Goal: Information Seeking & Learning: Learn about a topic

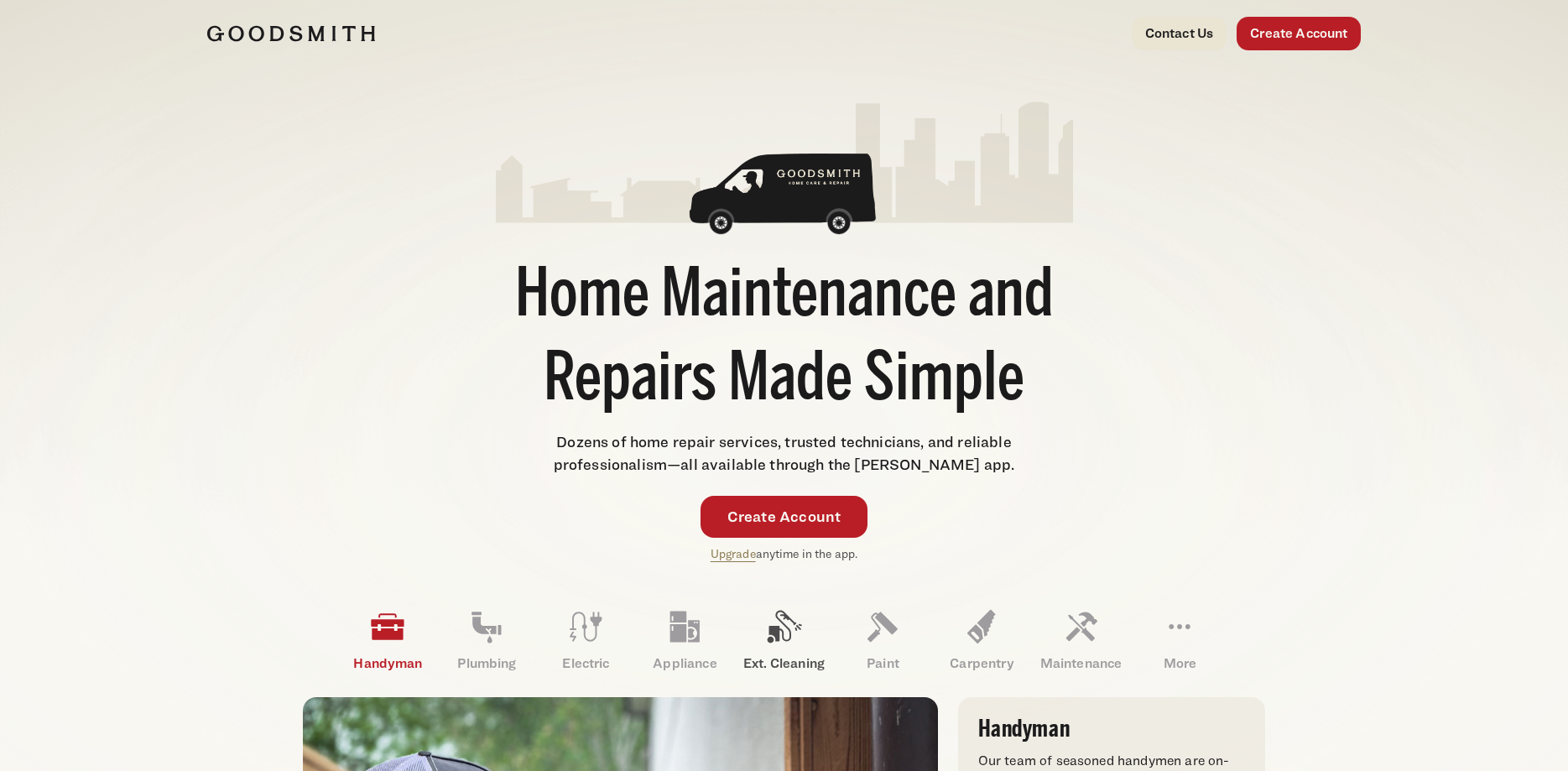
click at [754, 638] on link "Ext. Cleaning" at bounding box center [784, 640] width 99 height 87
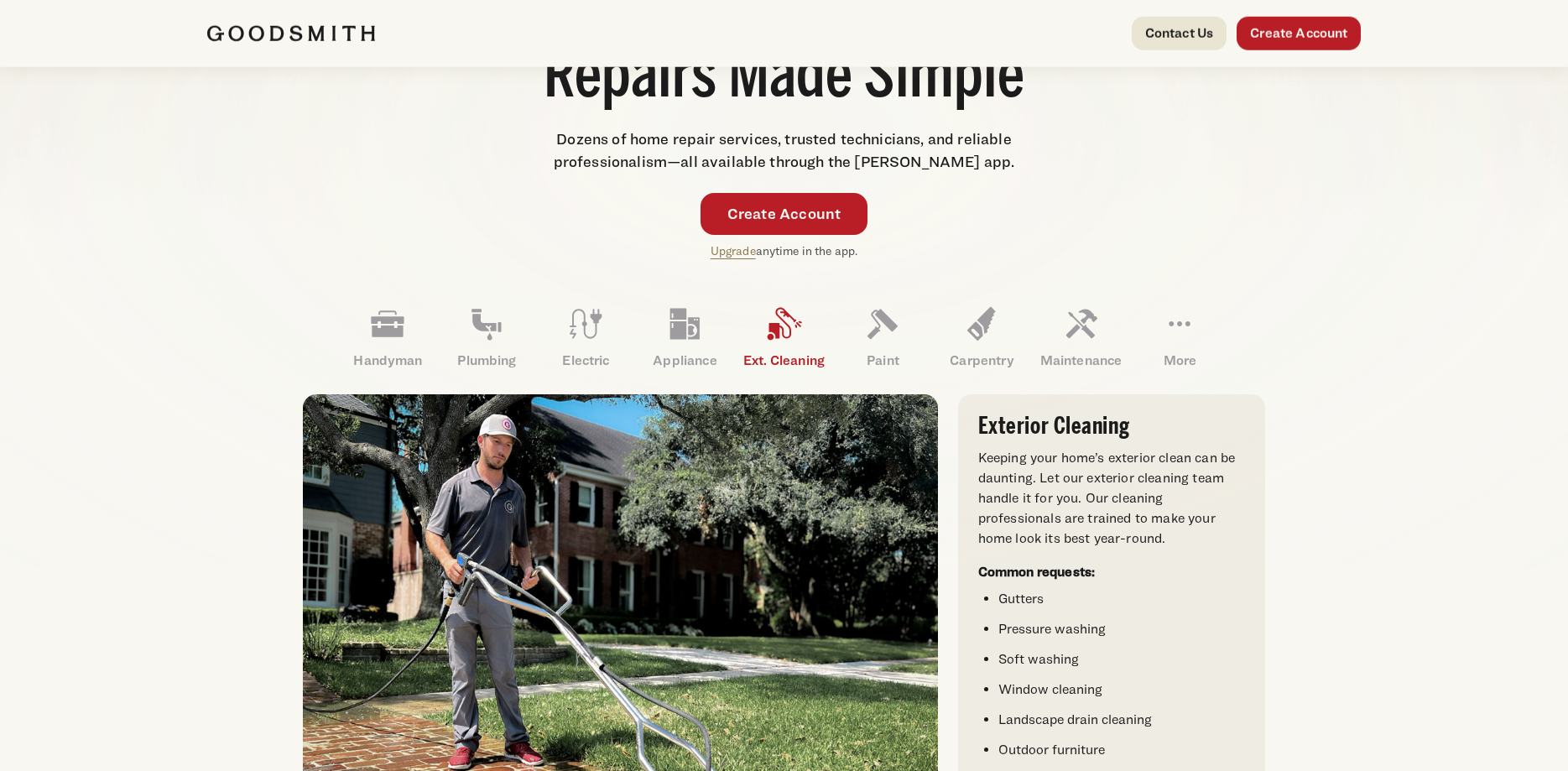
scroll to position [343, 0]
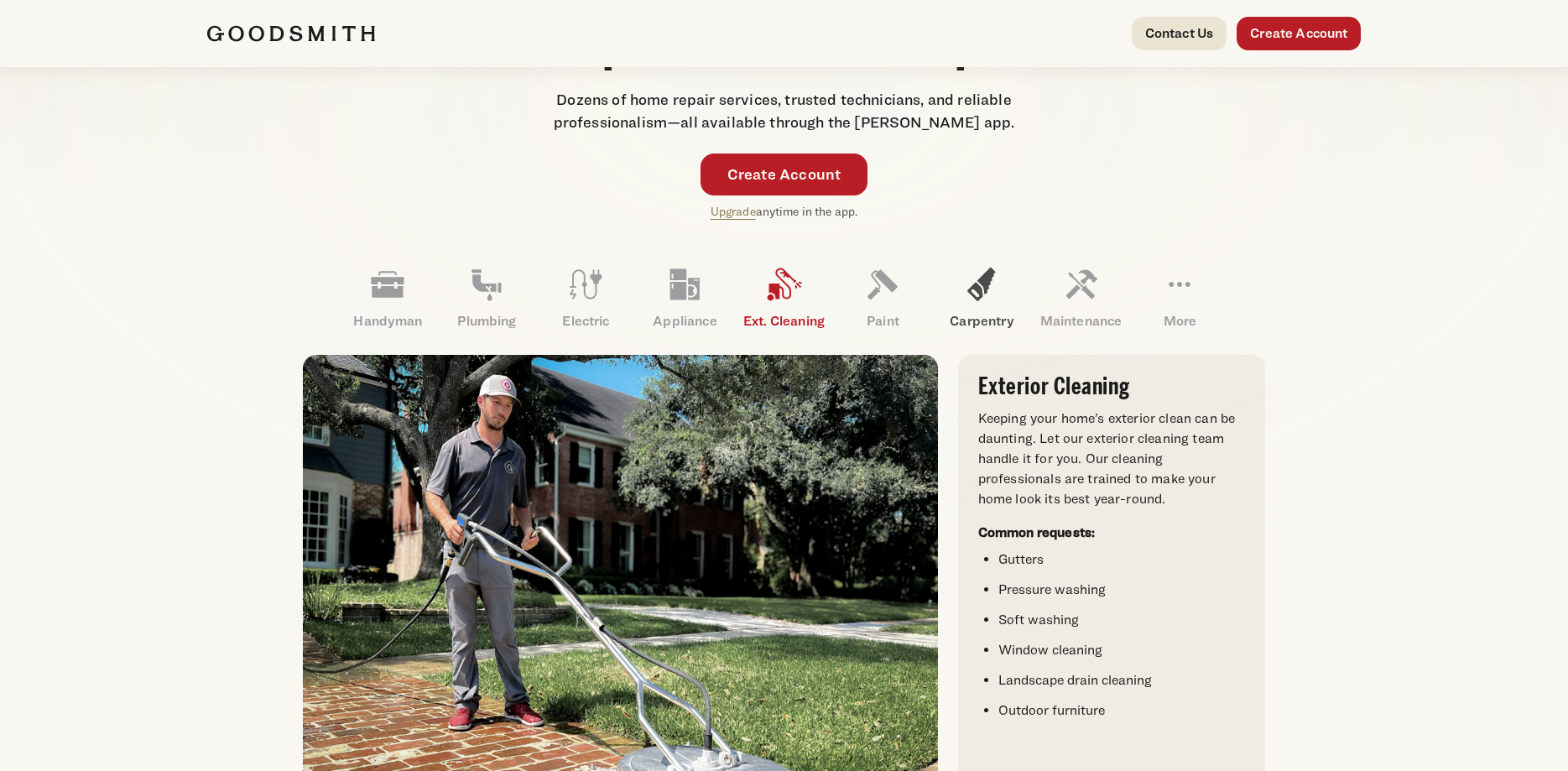
click at [994, 307] on link "Carpentry" at bounding box center [982, 298] width 99 height 87
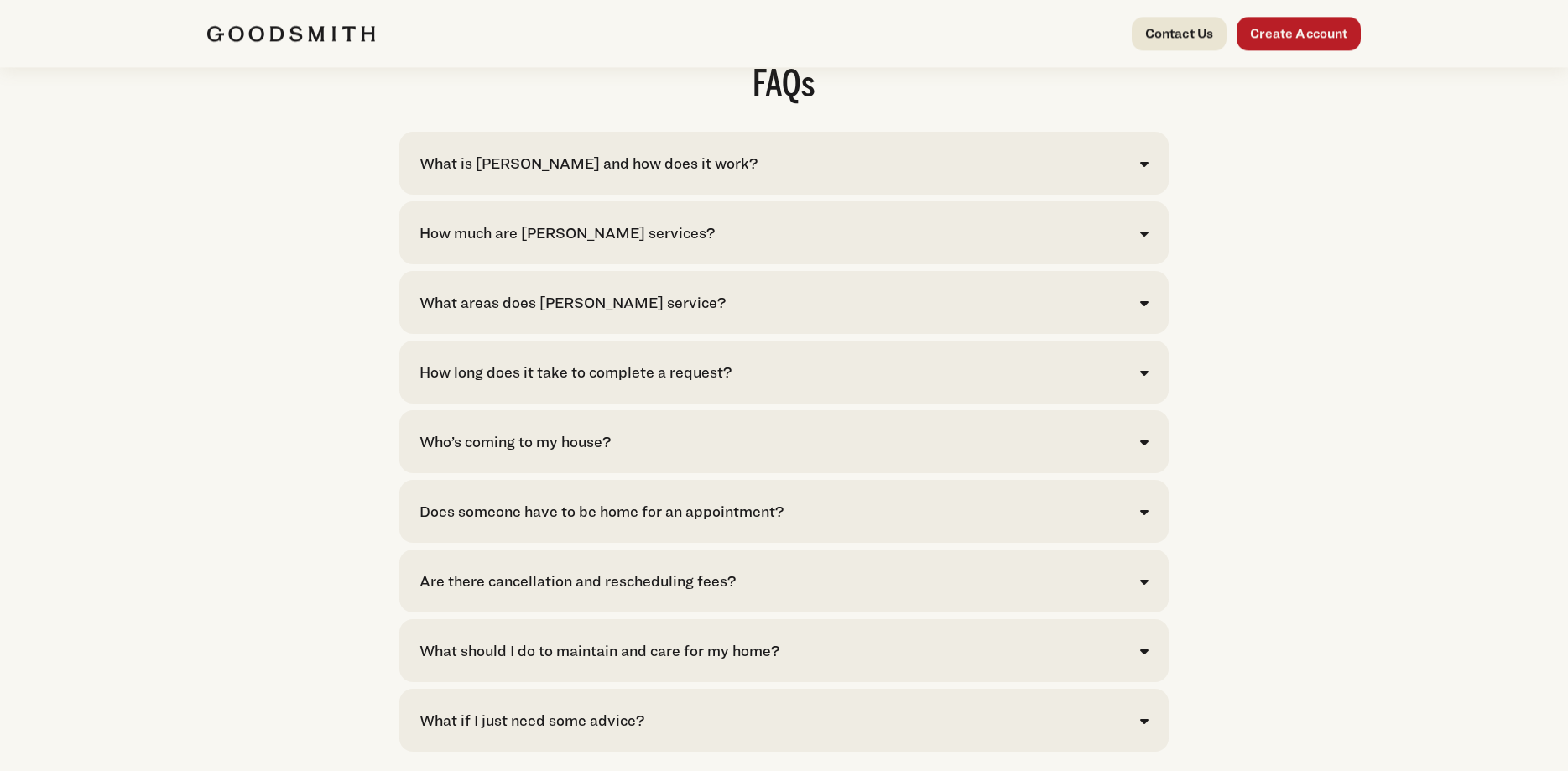
scroll to position [3424, 0]
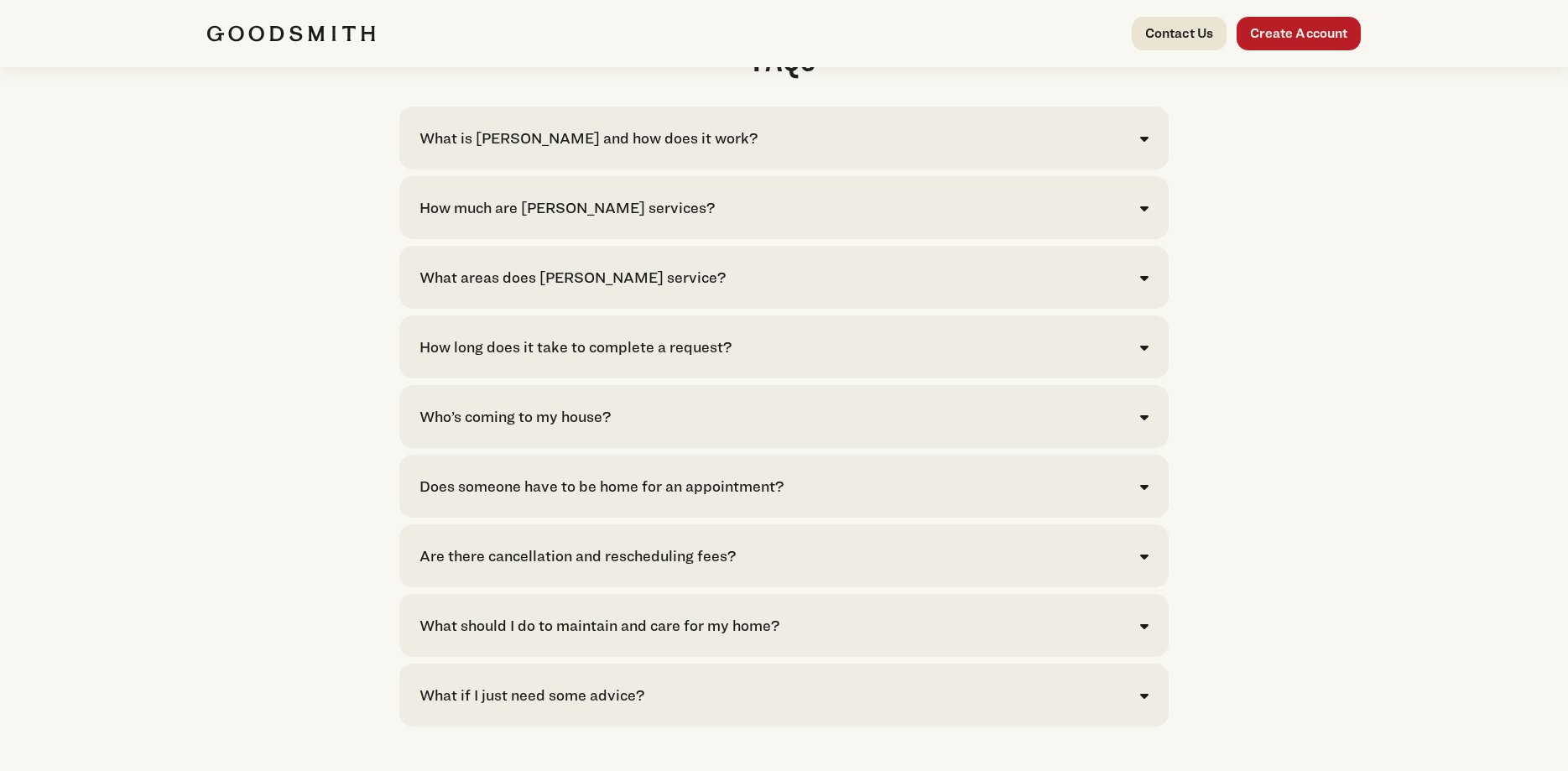
click at [602, 149] on div "What is Goodsmith and how does it work?" at bounding box center [589, 137] width 338 height 23
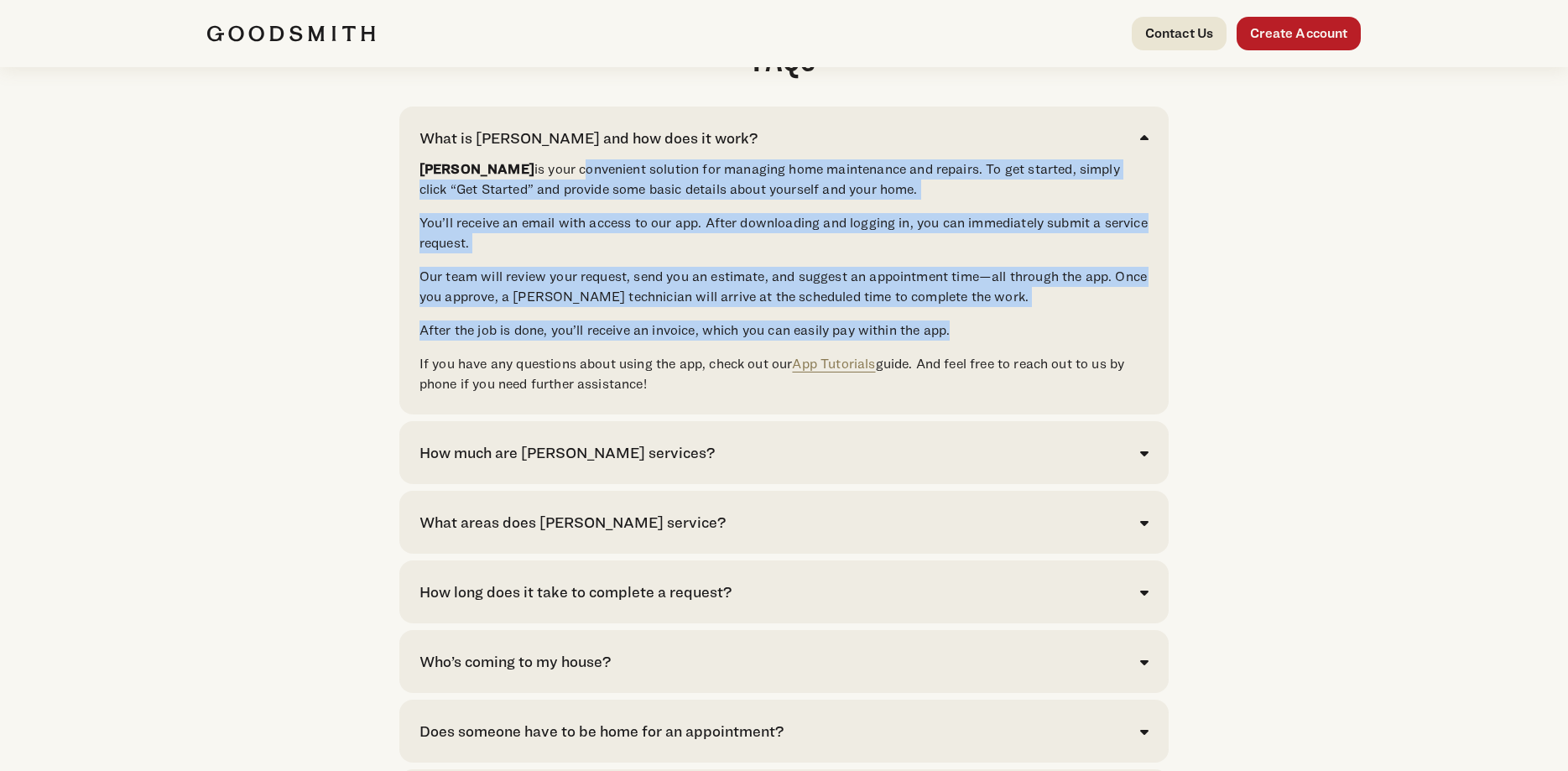
drag, startPoint x: 540, startPoint y: 213, endPoint x: 988, endPoint y: 363, distance: 472.4
click at [988, 360] on div "Goodsmith is your convenient solution for managing home maintenance and repairs…" at bounding box center [784, 276] width 729 height 235
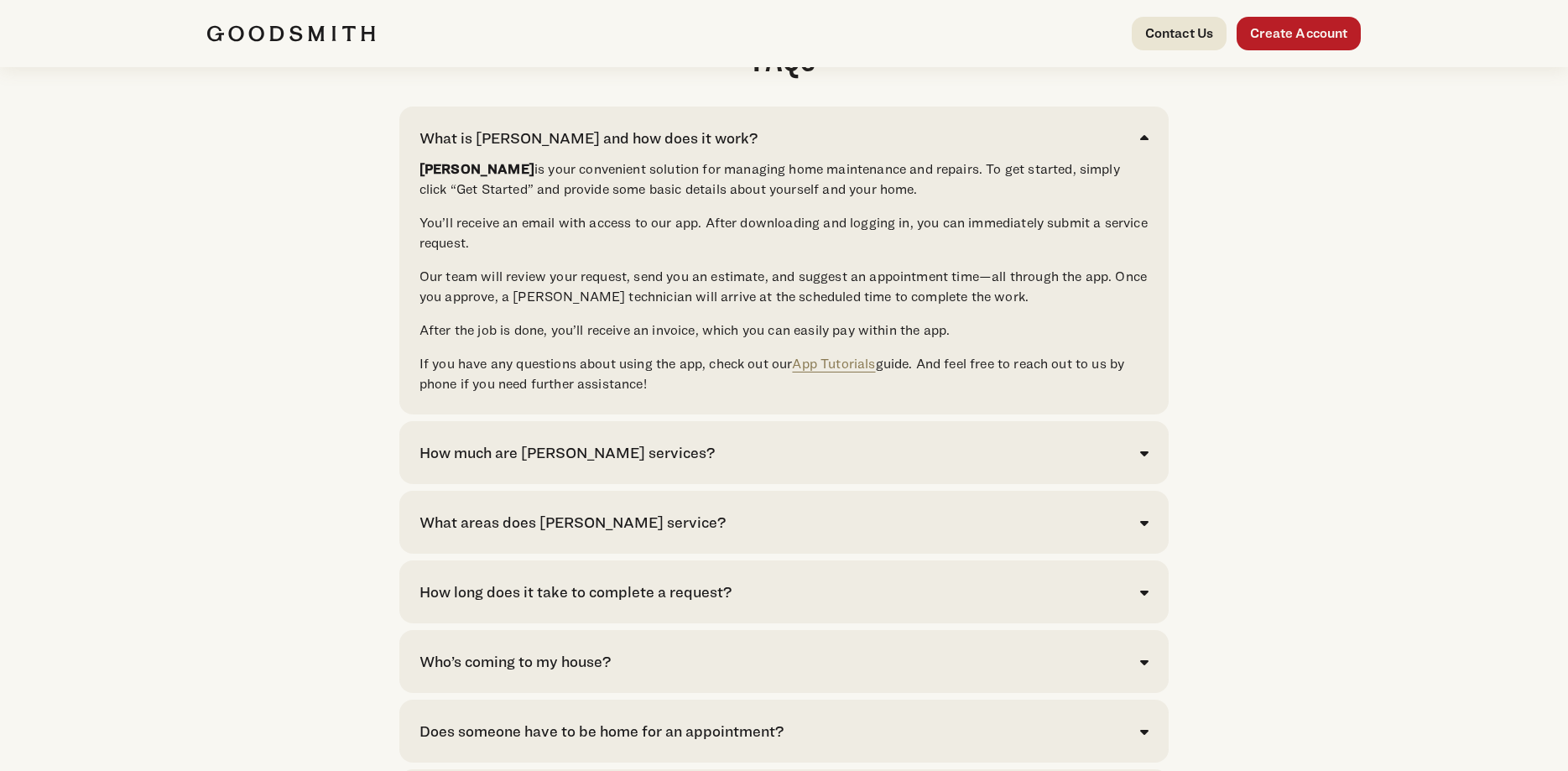
click at [784, 464] on div "How much are Goodsmith services?" at bounding box center [784, 453] width 729 height 23
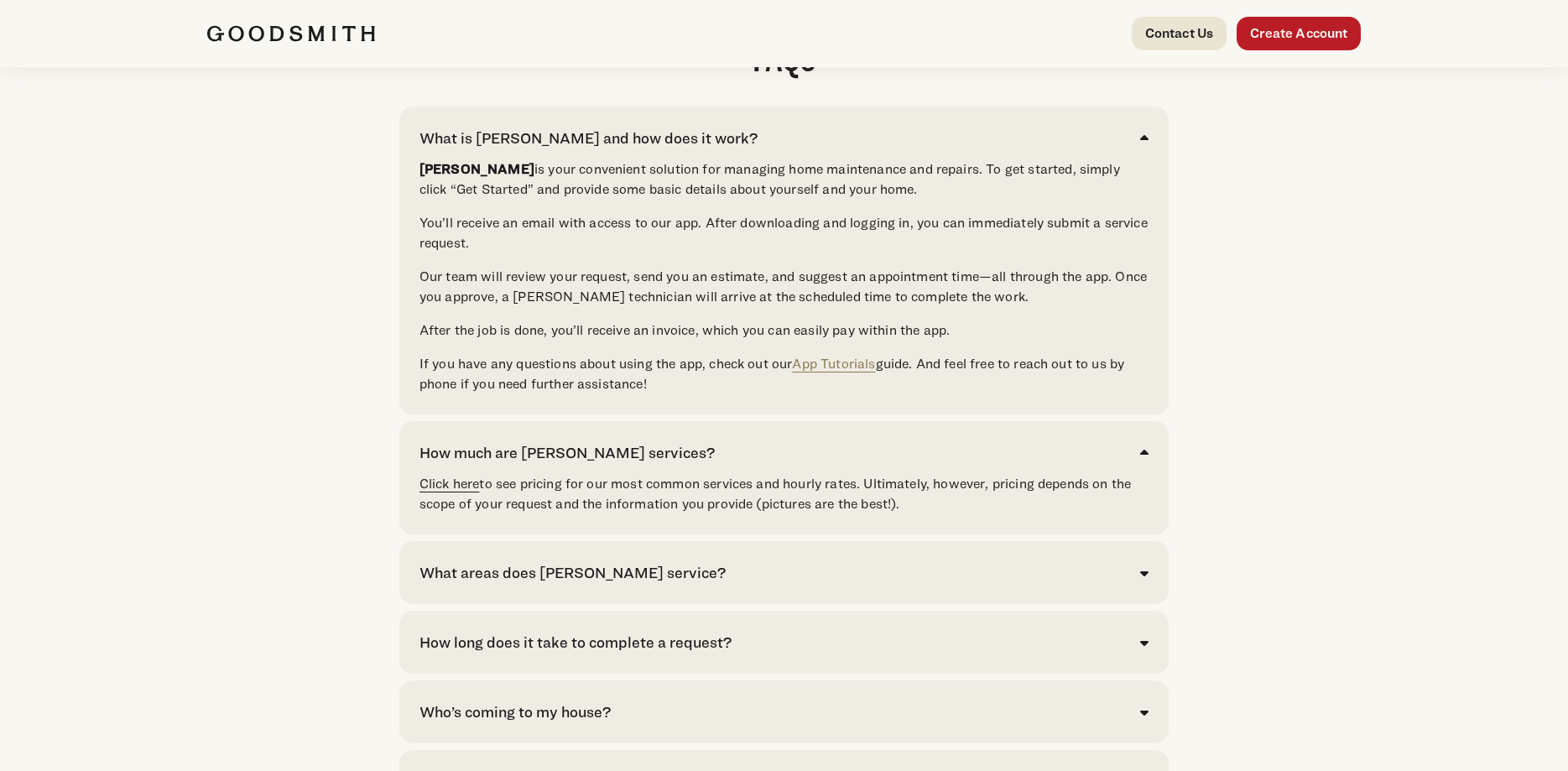
click at [441, 492] on link "Click here" at bounding box center [450, 484] width 60 height 16
